Goal: Check status: Check status

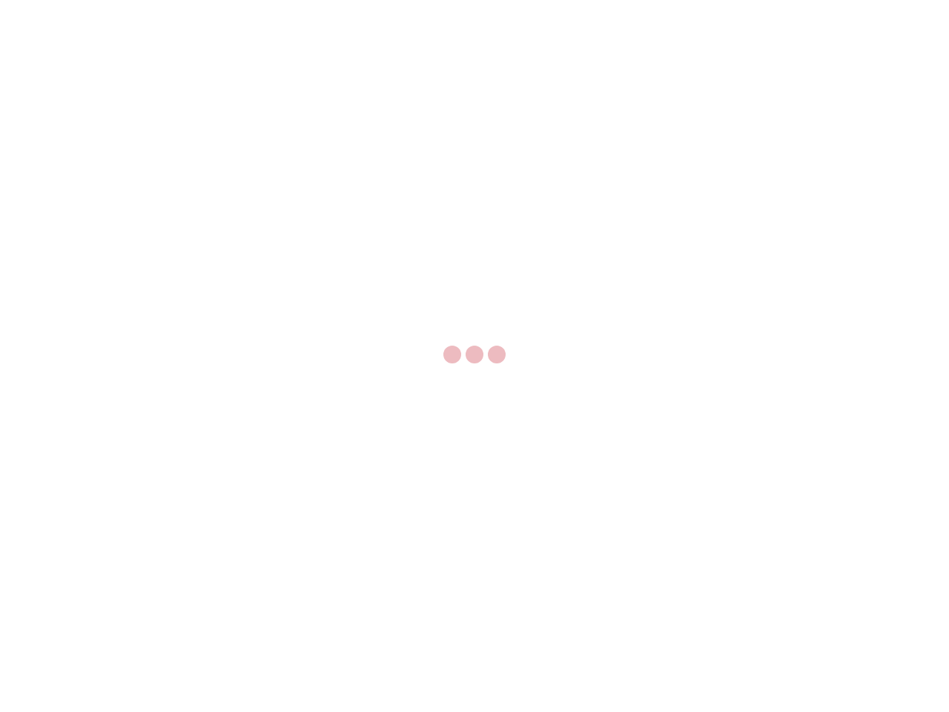
select select "US"
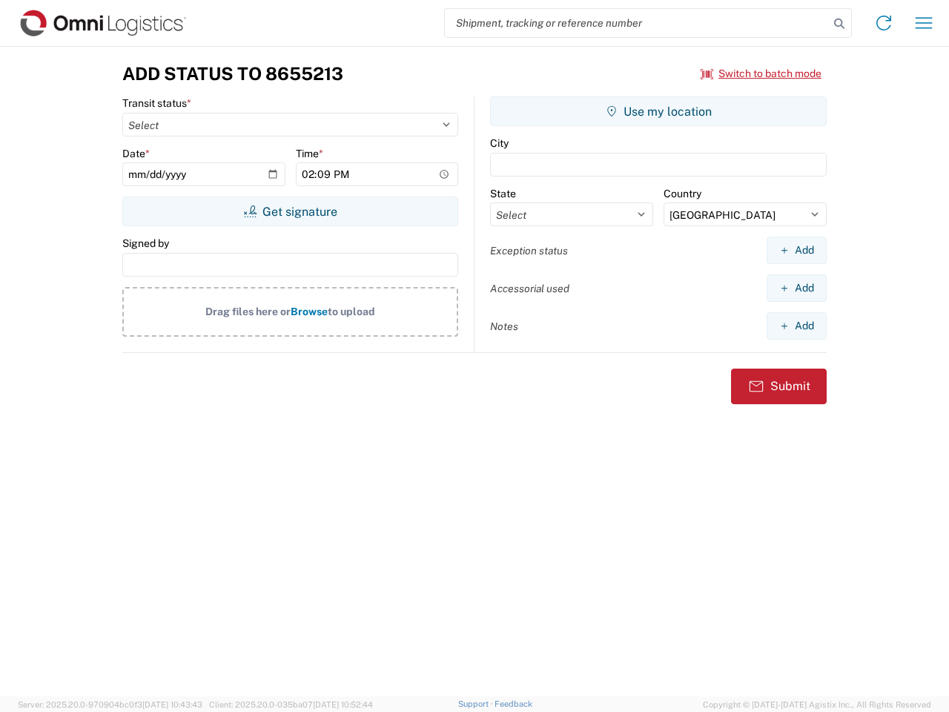
click at [637, 23] on input "search" at bounding box center [637, 23] width 384 height 28
click at [839, 24] on icon at bounding box center [839, 23] width 21 height 21
click at [884, 23] on icon at bounding box center [884, 23] width 24 height 24
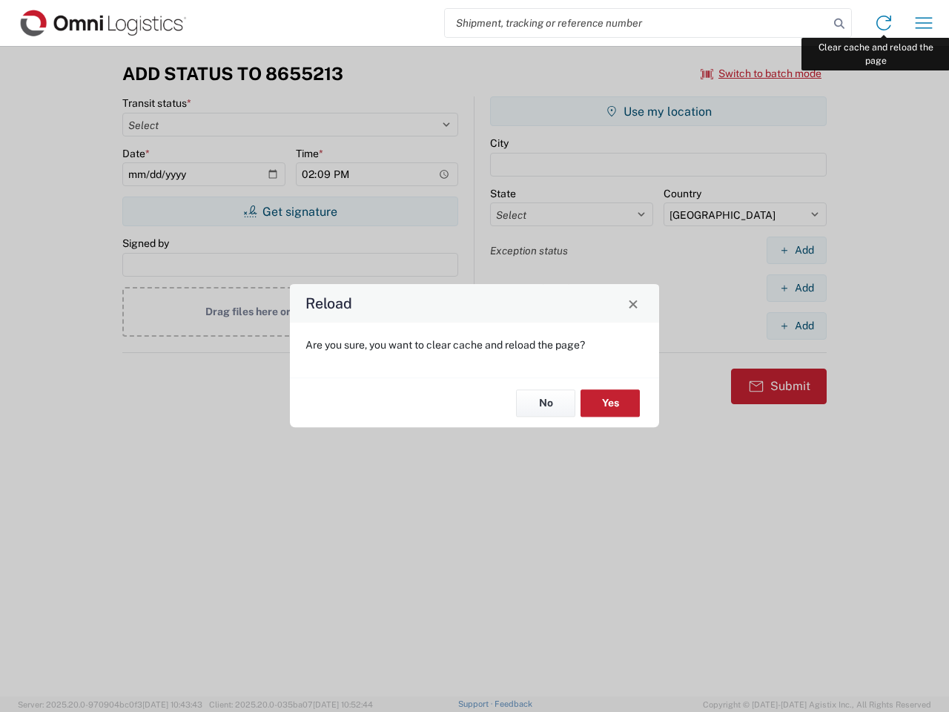
click at [924, 23] on div "Reload Are you sure, you want to clear cache and reload the page? No Yes" at bounding box center [474, 356] width 949 height 712
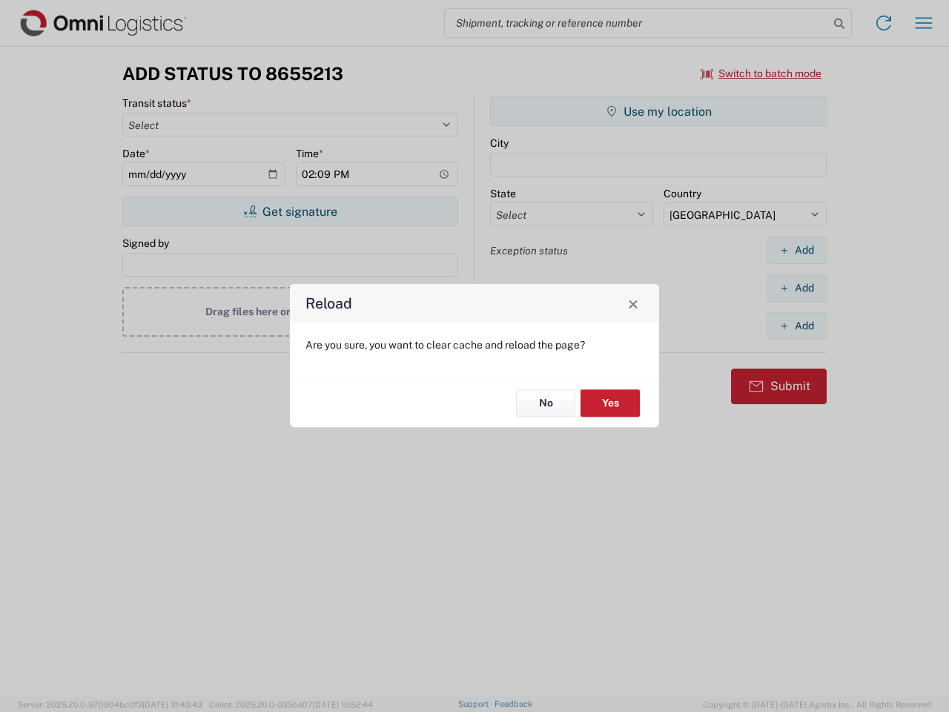
click at [761, 73] on div "Reload Are you sure, you want to clear cache and reload the page? No Yes" at bounding box center [474, 356] width 949 height 712
click at [290, 211] on div "Reload Are you sure, you want to clear cache and reload the page? No Yes" at bounding box center [474, 356] width 949 height 712
click at [658, 111] on div "Reload Are you sure, you want to clear cache and reload the page? No Yes" at bounding box center [474, 356] width 949 height 712
click at [796, 250] on div "Reload Are you sure, you want to clear cache and reload the page? No Yes" at bounding box center [474, 356] width 949 height 712
click at [796, 288] on div "Reload Are you sure, you want to clear cache and reload the page? No Yes" at bounding box center [474, 356] width 949 height 712
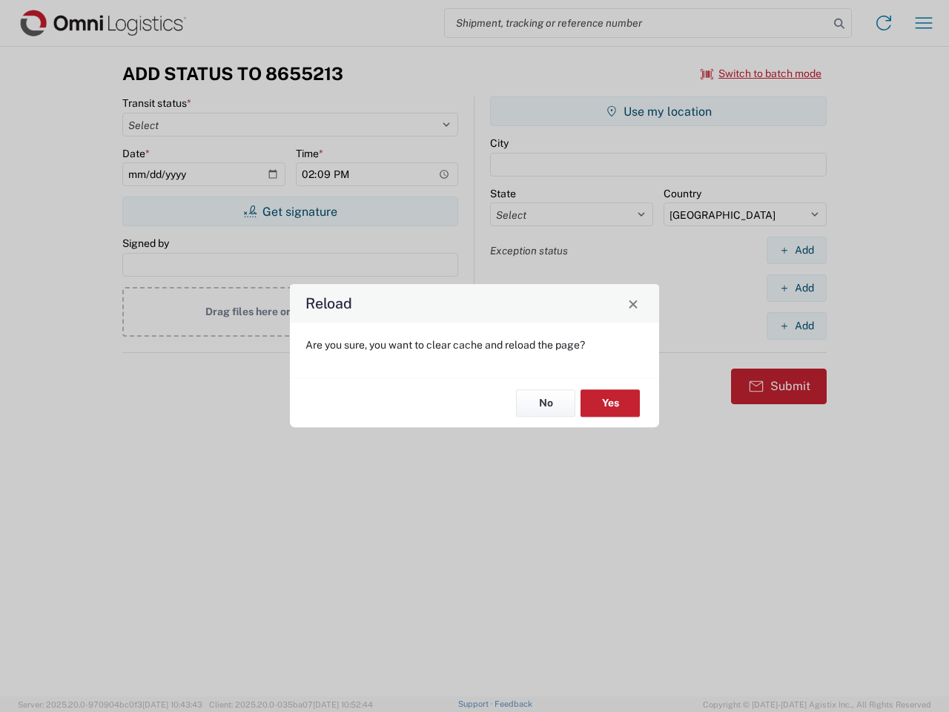
click at [796, 325] on div "Reload Are you sure, you want to clear cache and reload the page? No Yes" at bounding box center [474, 356] width 949 height 712
